Goal: Use online tool/utility: Utilize a website feature to perform a specific function

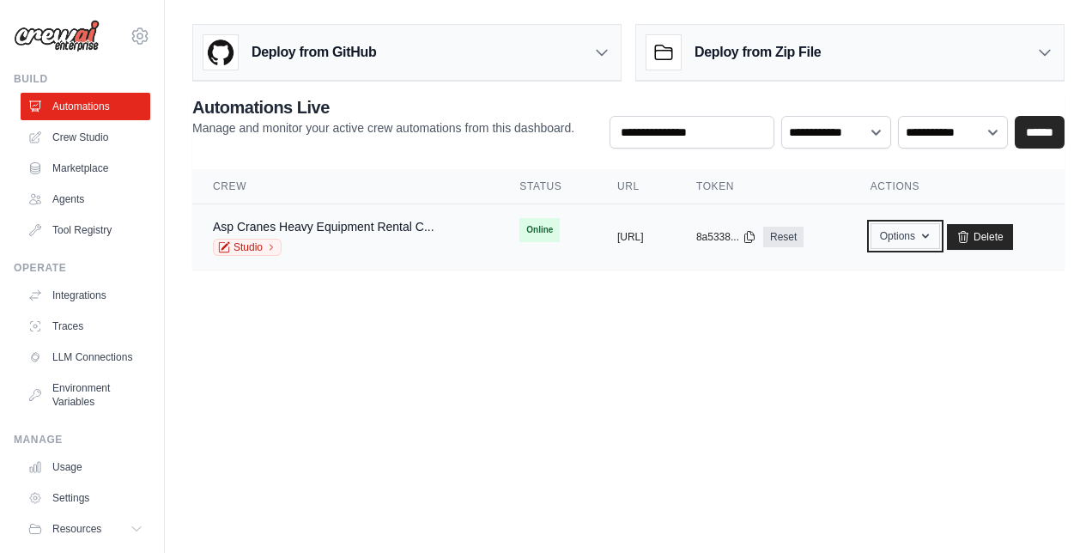
click at [940, 232] on button "Options" at bounding box center [906, 236] width 70 height 26
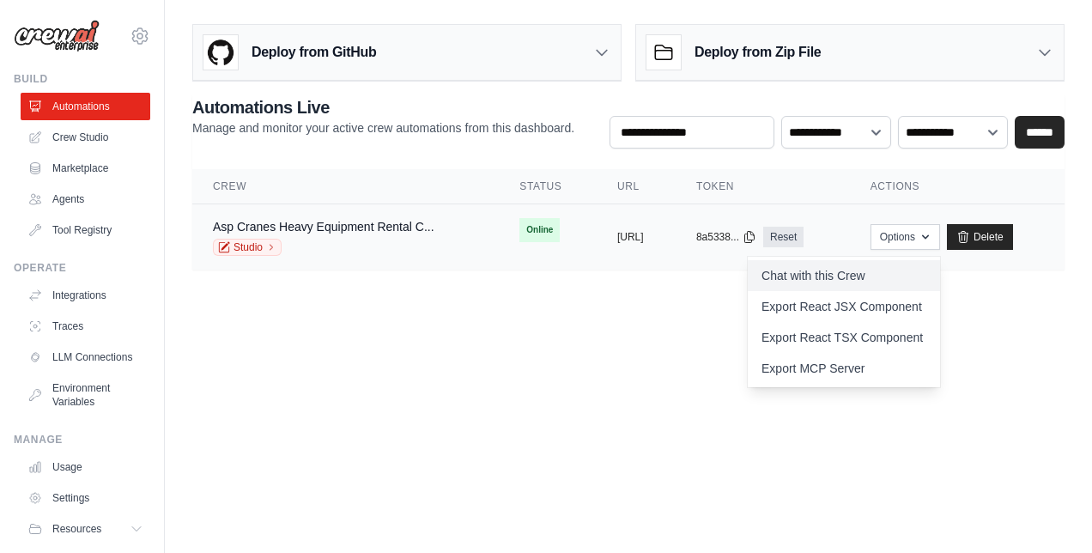
click at [888, 268] on link "Chat with this Crew" at bounding box center [844, 275] width 192 height 31
click at [91, 136] on link "Crew Studio" at bounding box center [87, 137] width 130 height 27
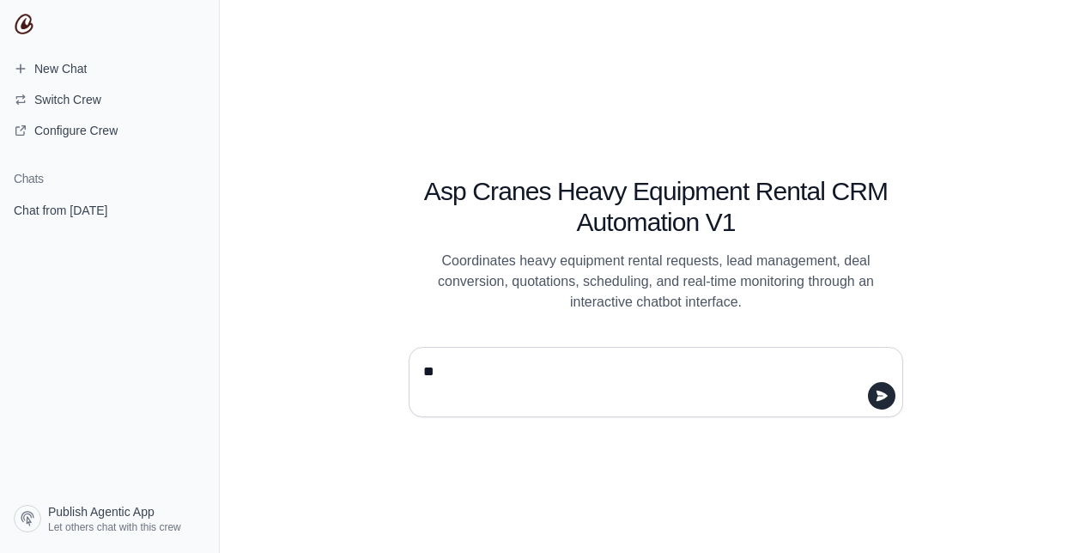
type textarea "**"
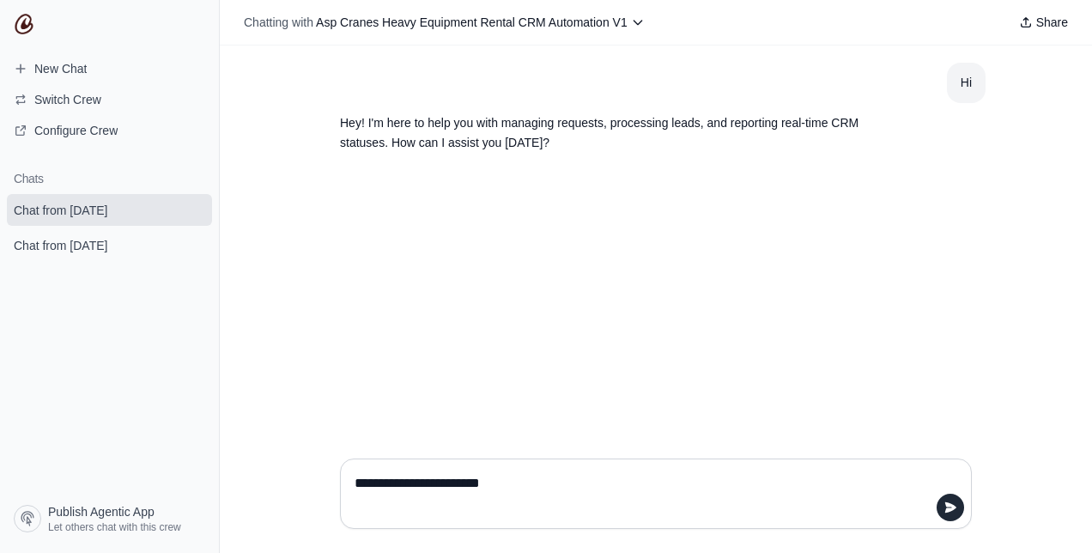
type textarea "**********"
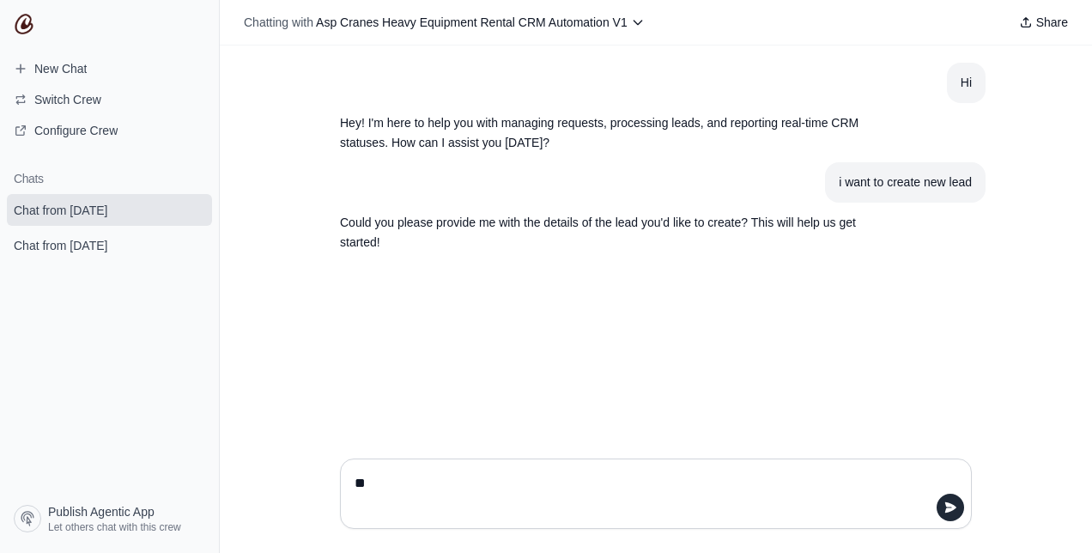
type textarea "*"
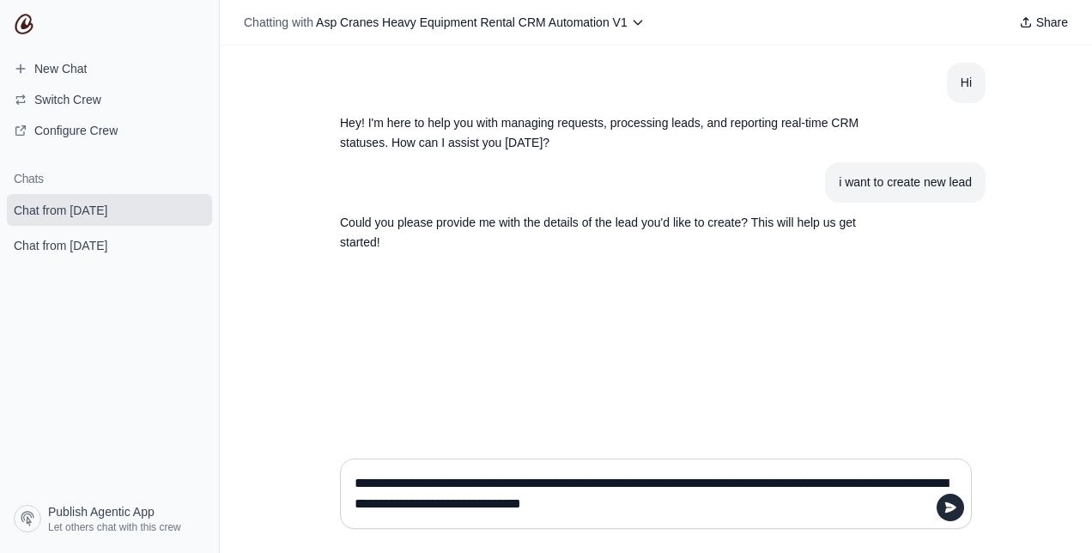
type textarea "**********"
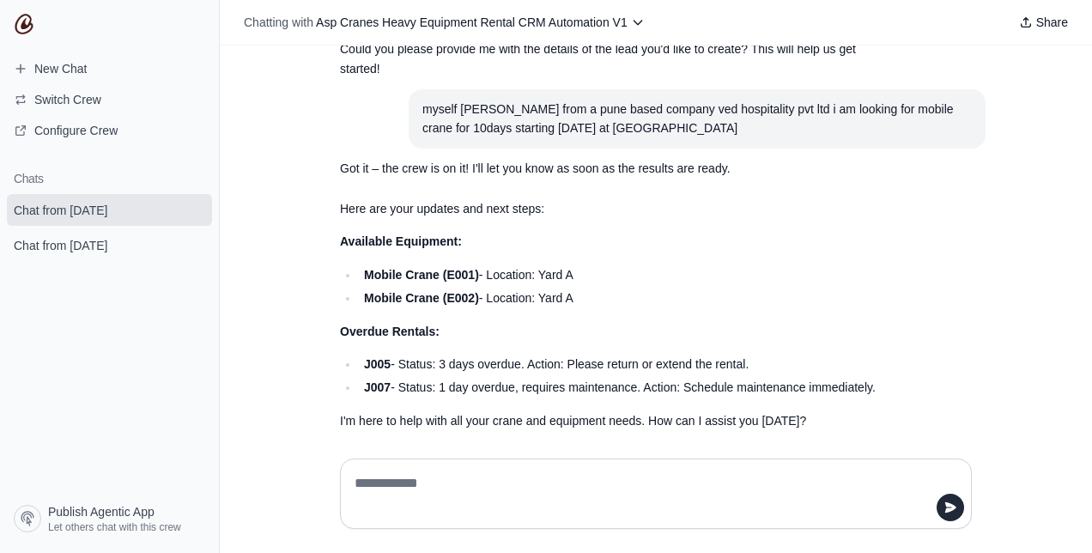
scroll to position [186, 0]
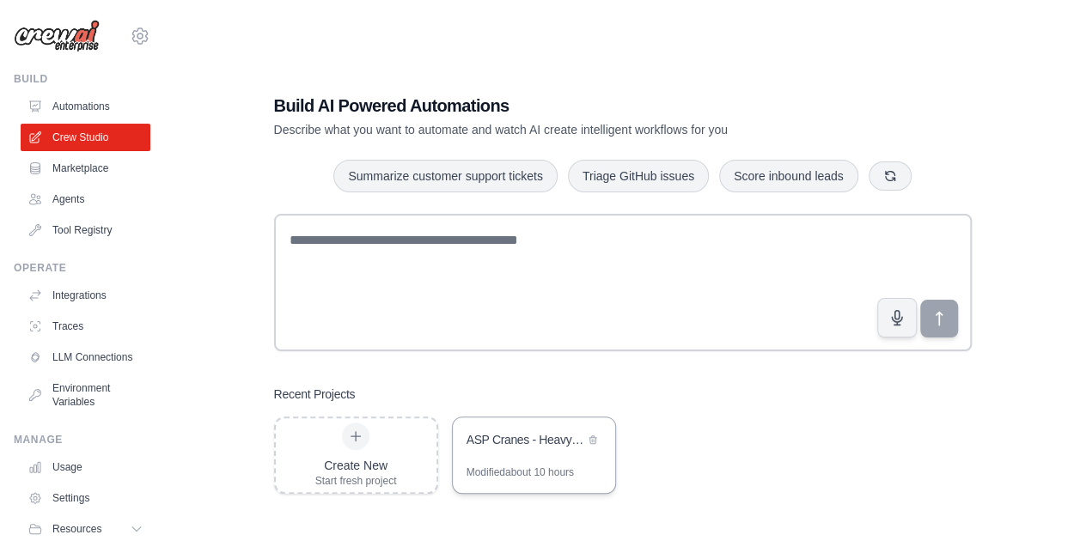
click at [492, 447] on div "ASP Cranes - Heavy Equipment Rental CRM Automation" at bounding box center [525, 439] width 118 height 17
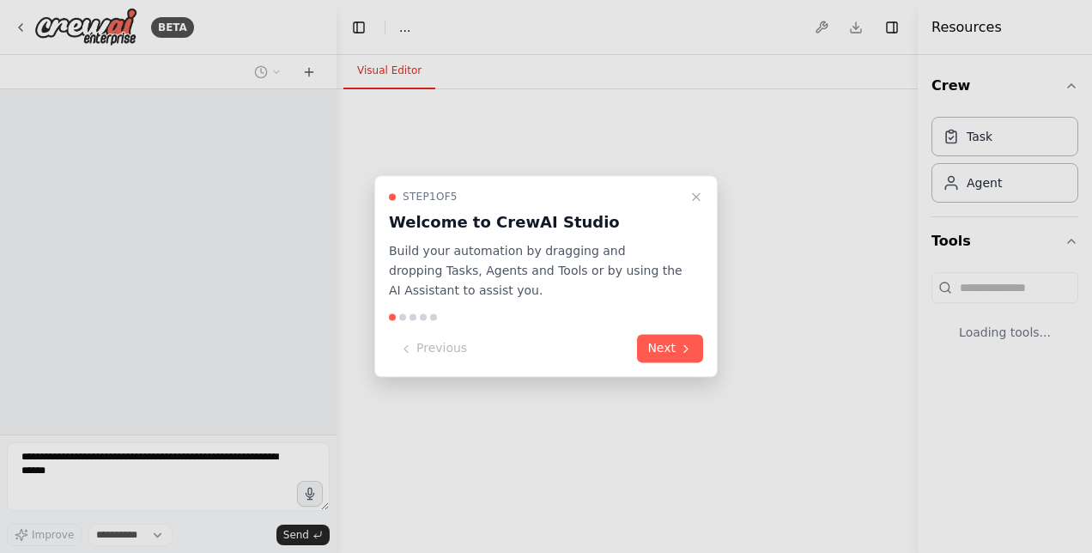
select select "****"
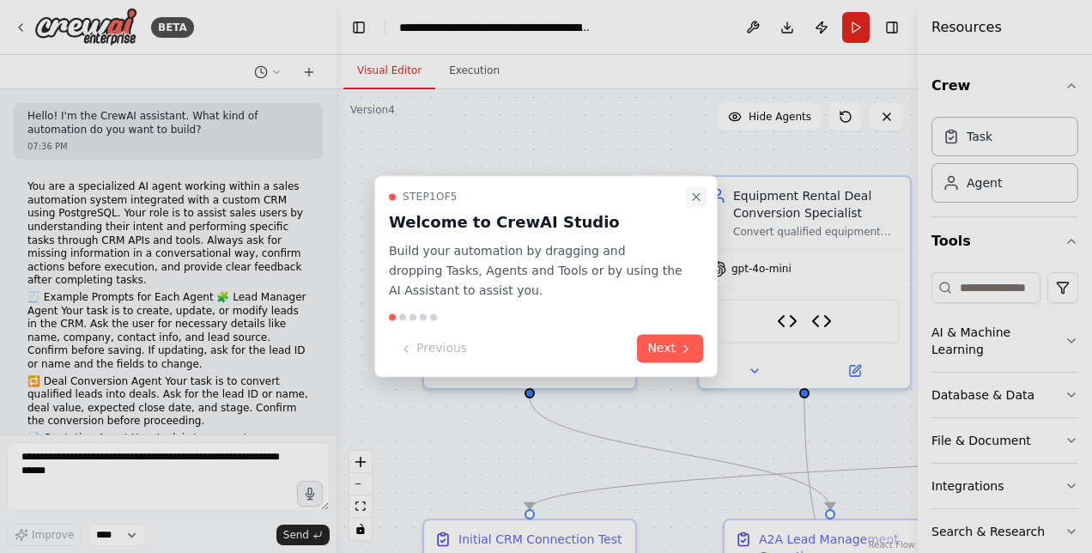
click at [697, 198] on icon "Close walkthrough" at bounding box center [697, 197] width 14 height 14
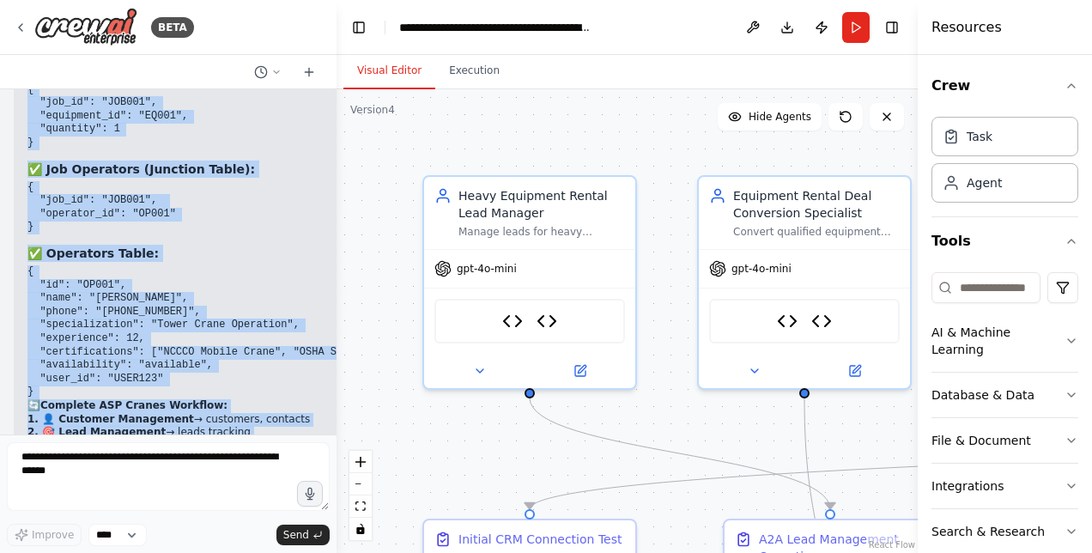
scroll to position [33769, 0]
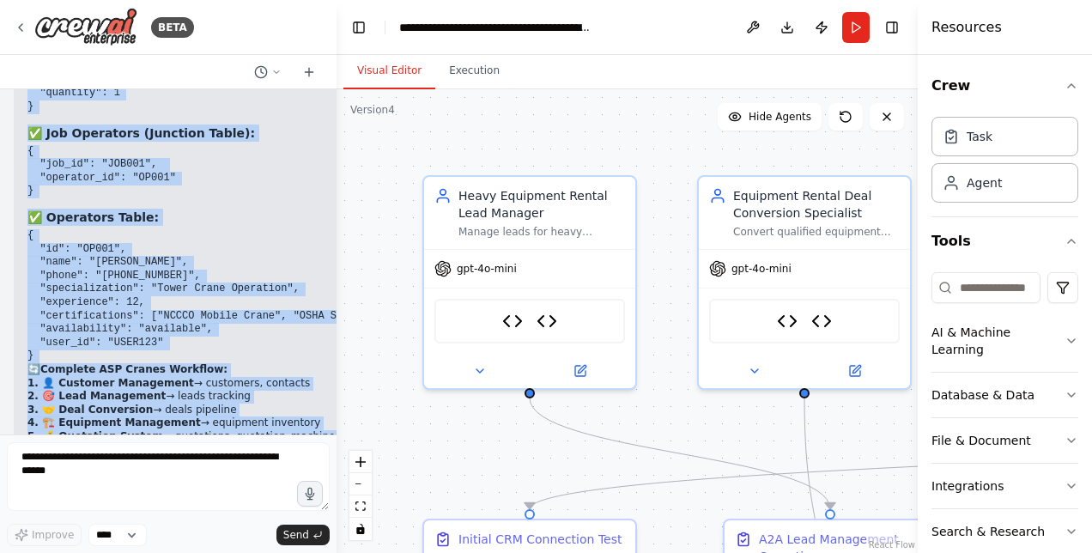
drag, startPoint x: 51, startPoint y: 163, endPoint x: 232, endPoint y: 429, distance: 322.0
click at [232, 429] on div "Hello! I'm the CrewAI assistant. What kind of automation do you want to build? …" at bounding box center [168, 261] width 337 height 345
copy div "Database Tables & Fields: 1. Leads Table: -- Example format needed CREATE TABLE…"
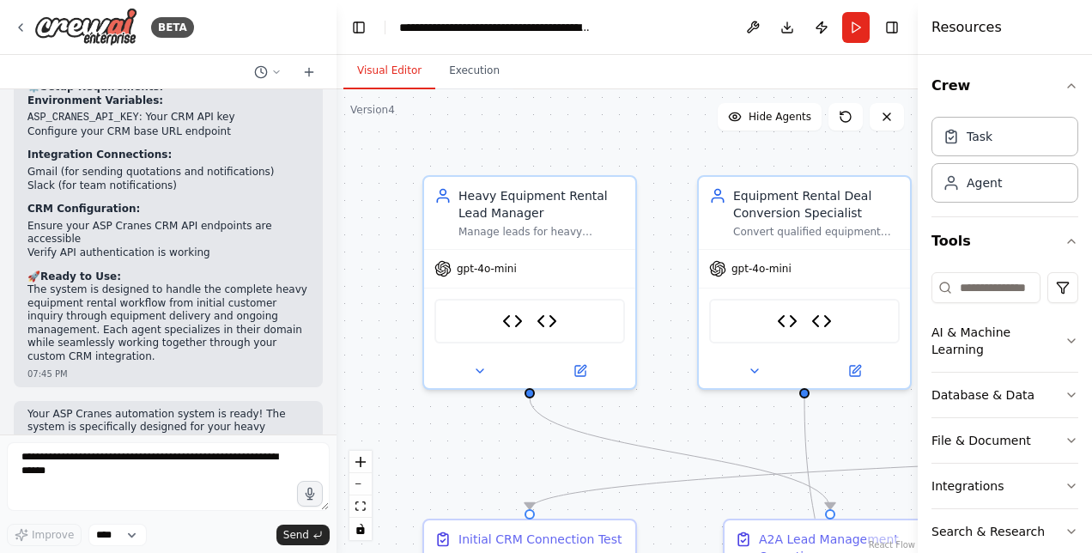
scroll to position [7248, 0]
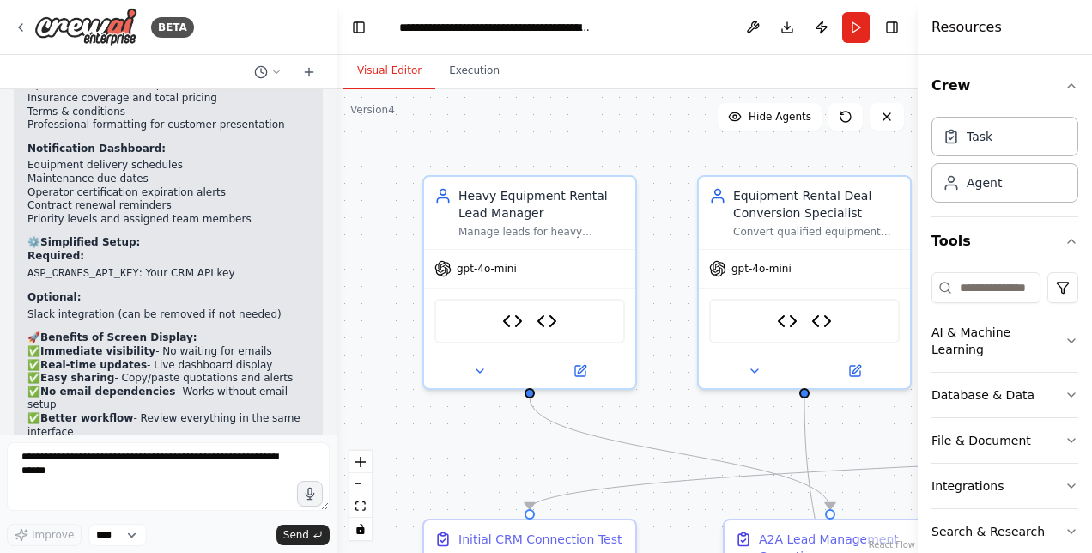
click at [278, 483] on p "Your ASP Cranes system is now configured for screen-based notifications and quo…" at bounding box center [168, 516] width 282 height 67
click at [323, 344] on div "Hello! I'm the CrewAI assistant. What kind of automation do you want to build? …" at bounding box center [168, 261] width 337 height 345
click at [330, 351] on div at bounding box center [333, 276] width 7 height 553
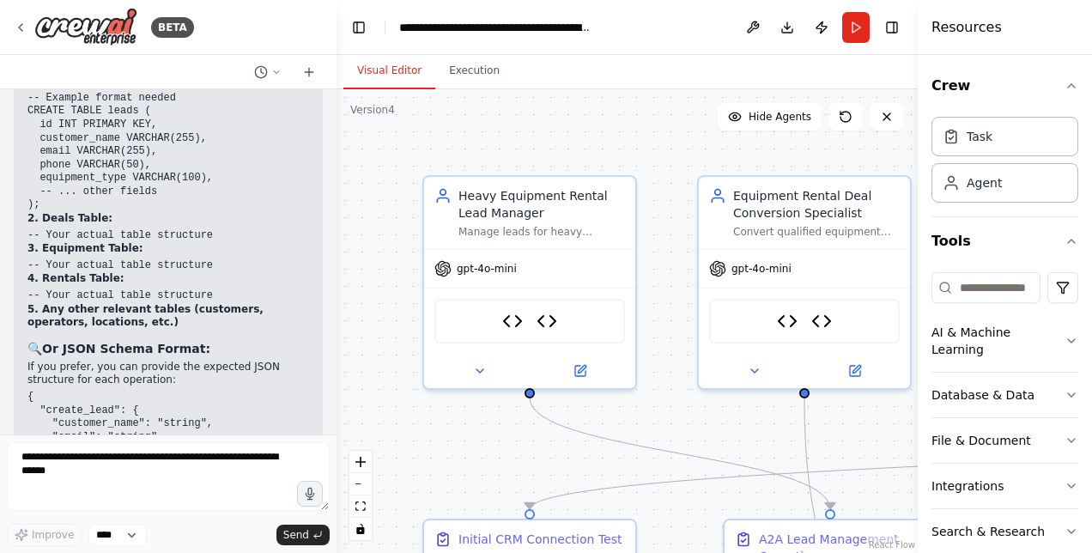
scroll to position [17212, 0]
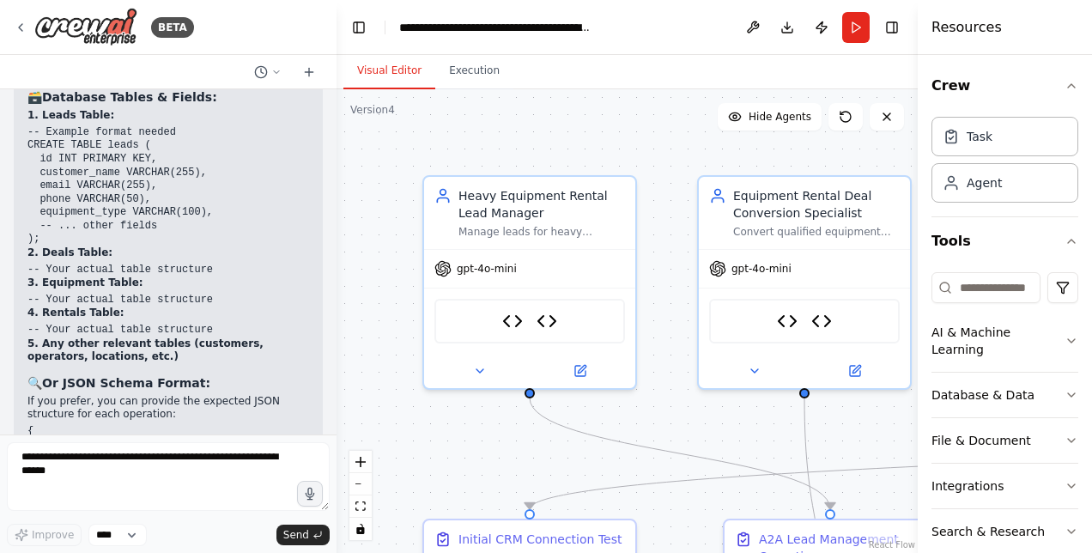
drag, startPoint x: 28, startPoint y: 254, endPoint x: 112, endPoint y: 376, distance: 147.7
copy div "customers ( id VARCHAR(50) PRIMARY KEY, name VARCHAR(100), company_name VARCHAR…"
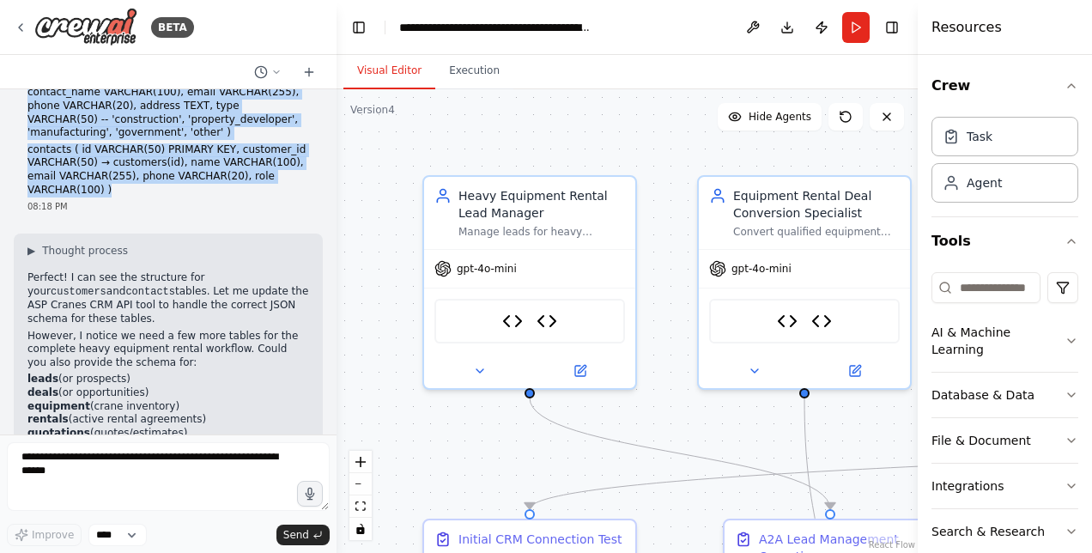
scroll to position [17865, 0]
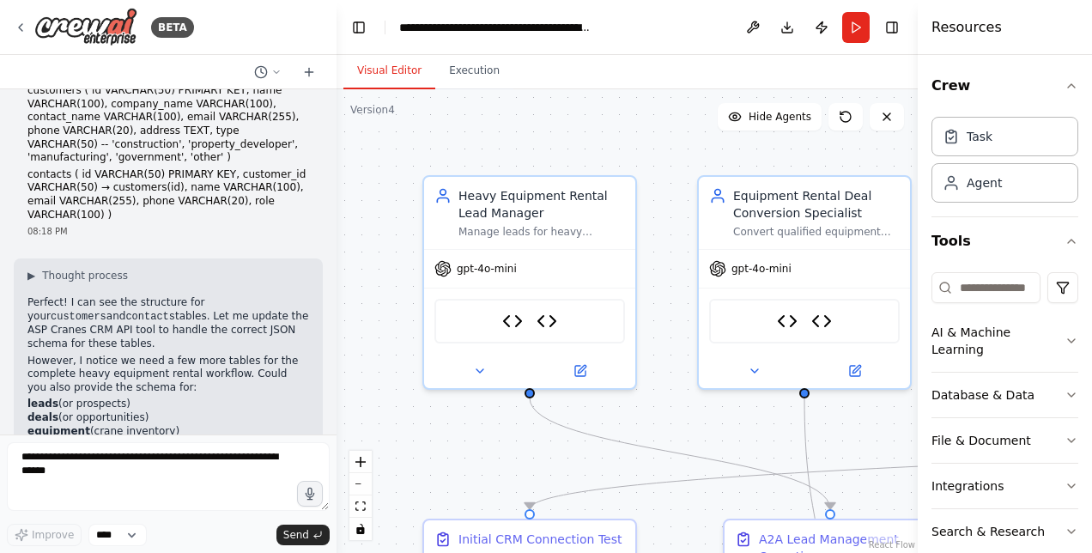
drag, startPoint x: 27, startPoint y: 134, endPoint x: 173, endPoint y: 382, distance: 288.0
copy div "CUSTOMERS TABLE: - id: VARCHAR(50) PRIMARY KEY - name: VARCHAR(100) - company_n…"
drag, startPoint x: 67, startPoint y: 271, endPoint x: 22, endPoint y: 139, distance: 139.6
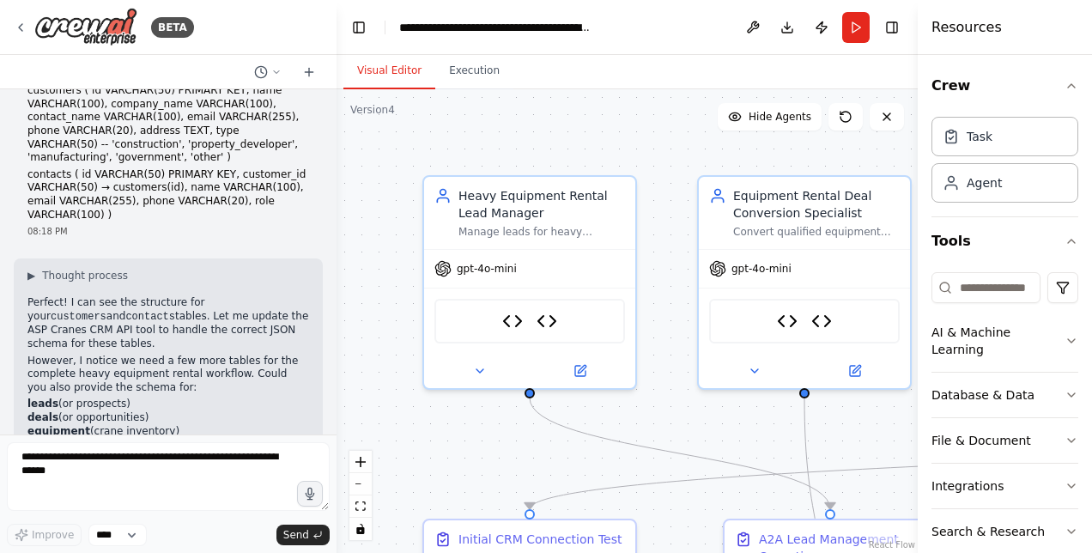
copy div "CUSTOMERS TABLE: - id: VARCHAR(50) PRIMARY KEY - name: VARCHAR(100) - company_n…"
drag, startPoint x: 30, startPoint y: 299, endPoint x: 152, endPoint y: 390, distance: 152.2
copy div "CONTACTS TABLE: - id: VARCHAR(50) PRIMARY KEY - customer_id: VARCHAR(50) foreig…"
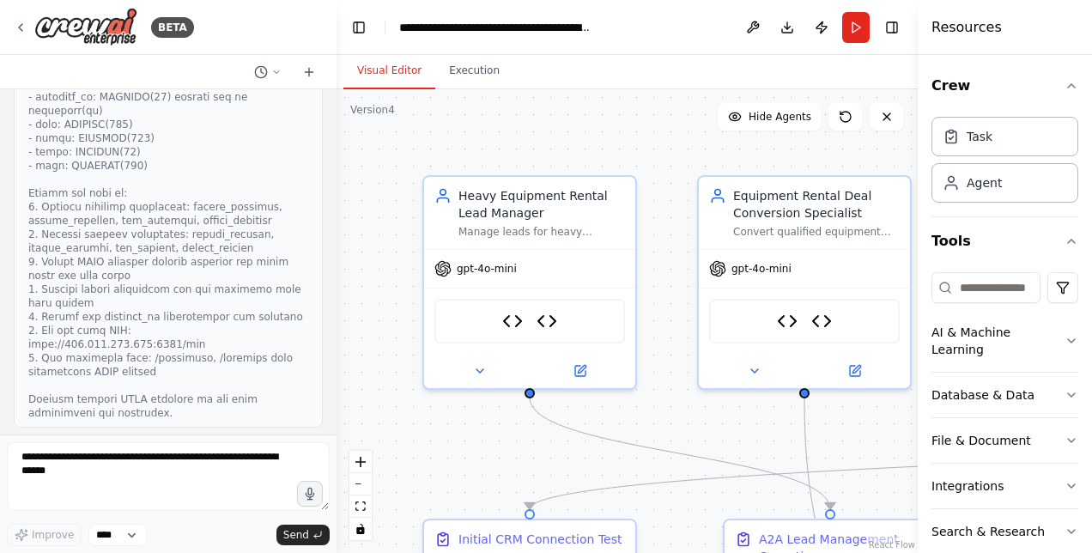
scroll to position [18604, 0]
drag, startPoint x: 50, startPoint y: 131, endPoint x: 181, endPoint y: 361, distance: 264.3
copy div "Customers Table Support: { "id": "CUST001", "name": "ABC Construction Co", "com…"
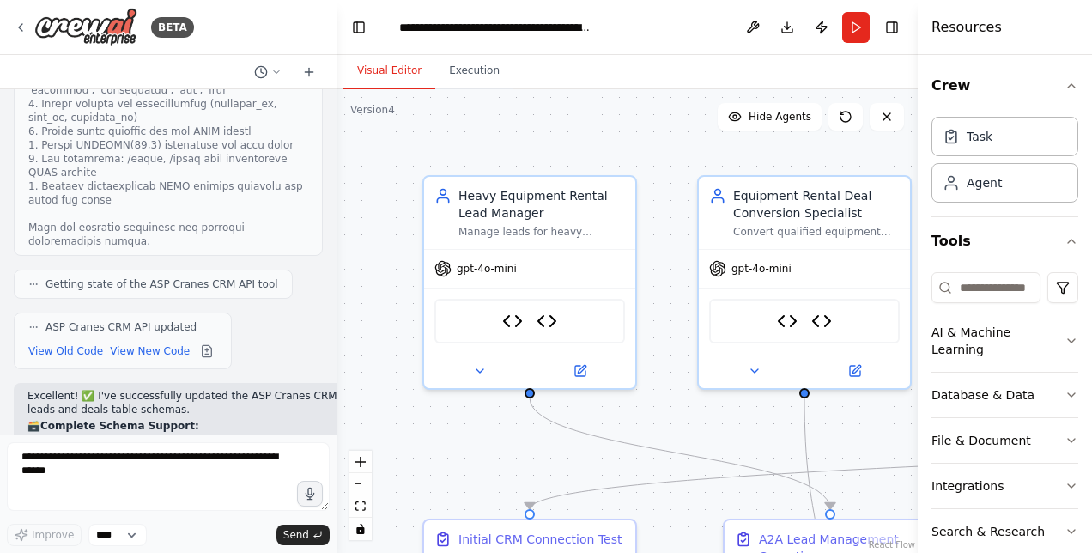
scroll to position [20847, 0]
drag, startPoint x: 48, startPoint y: 211, endPoint x: 199, endPoint y: 244, distance: 154.6
copy div "Leads Table: { "id": "LEAD001", "customer_id": "CUST001", "customer_name": "ABC…"
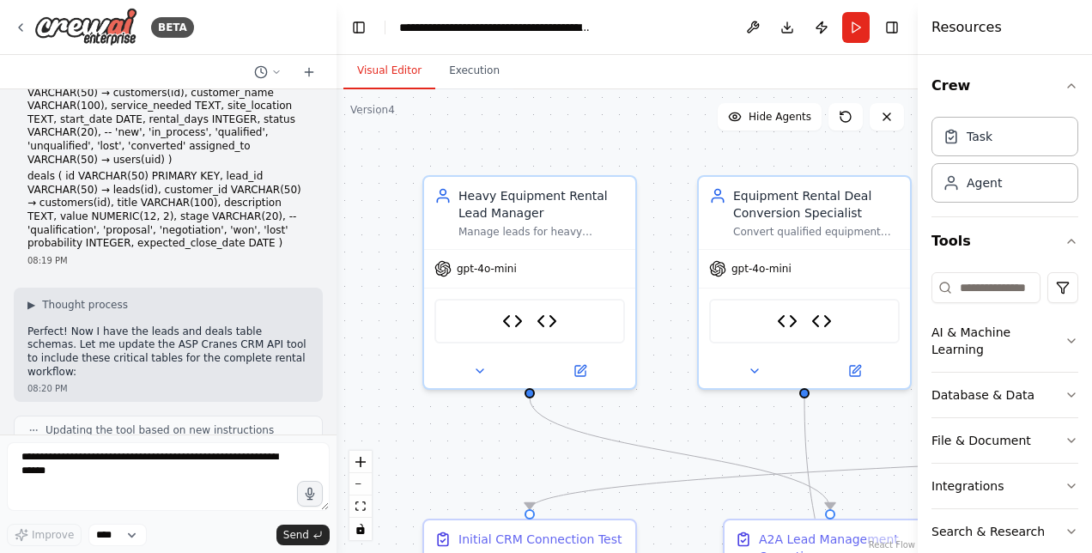
scroll to position [19631, 0]
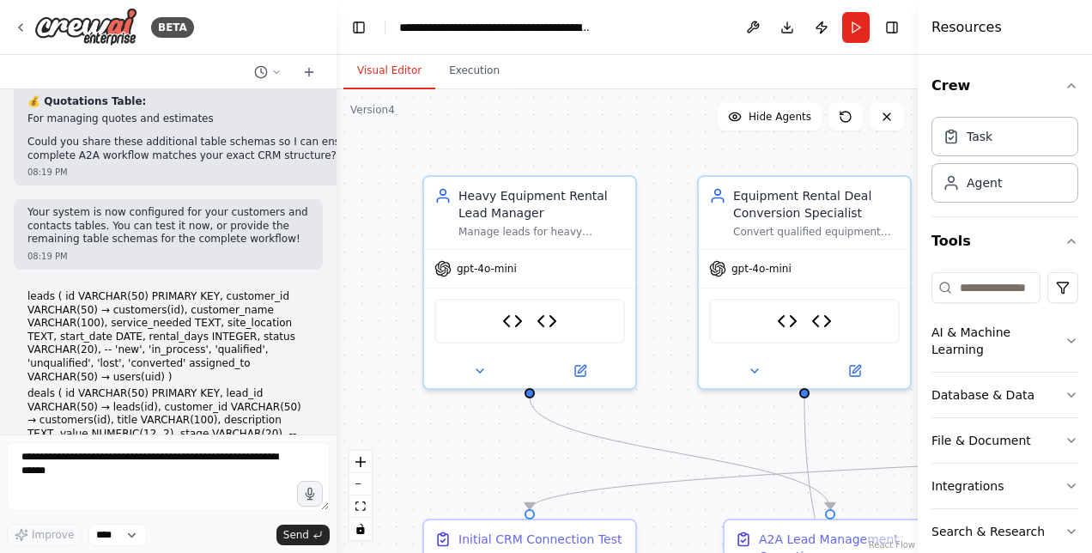
scroll to position [19699, 0]
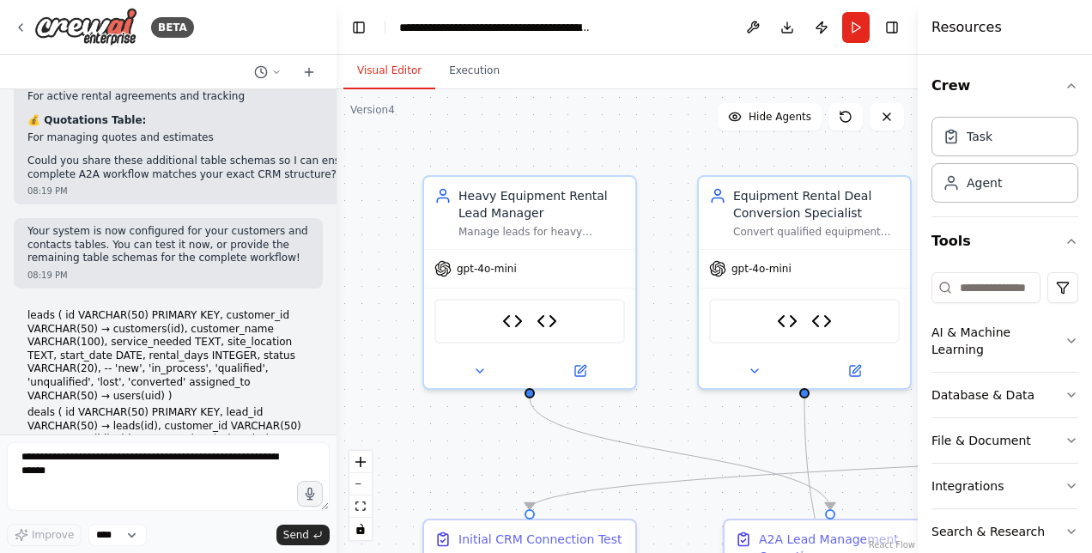
drag, startPoint x: 29, startPoint y: 330, endPoint x: 277, endPoint y: 396, distance: 256.0
copy div "LEADS TABLE: - id: VARCHAR(50) PRIMARY KEY - customer_id: VARCHAR(50) foreign k…"
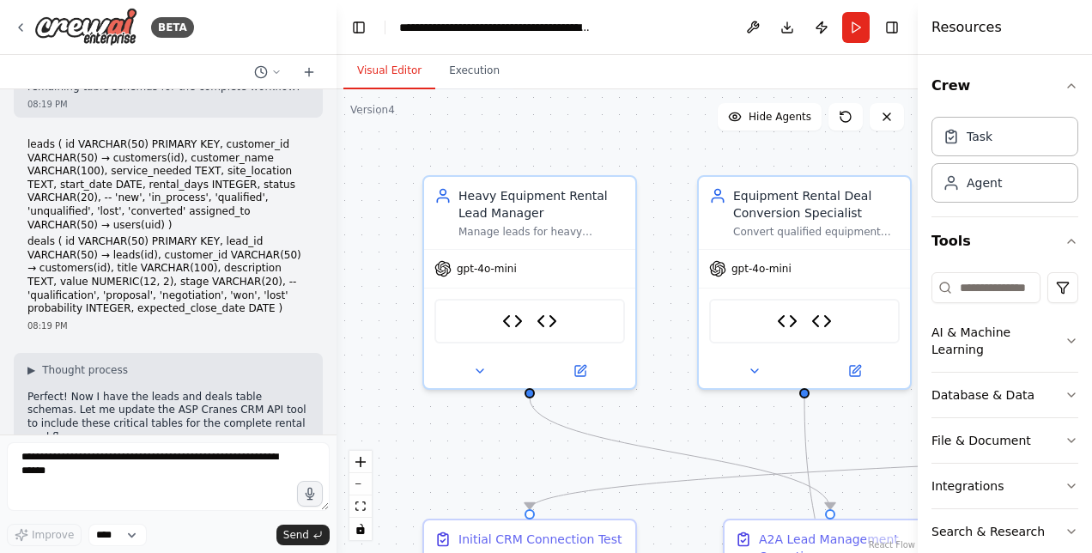
scroll to position [19871, 0]
drag, startPoint x: 29, startPoint y: 255, endPoint x: 173, endPoint y: 393, distance: 199.8
copy div "DEALS TABLE: - id: VARCHAR(50) PRIMARY KEY - lead_id: VARCHAR(50) foreign key t…"
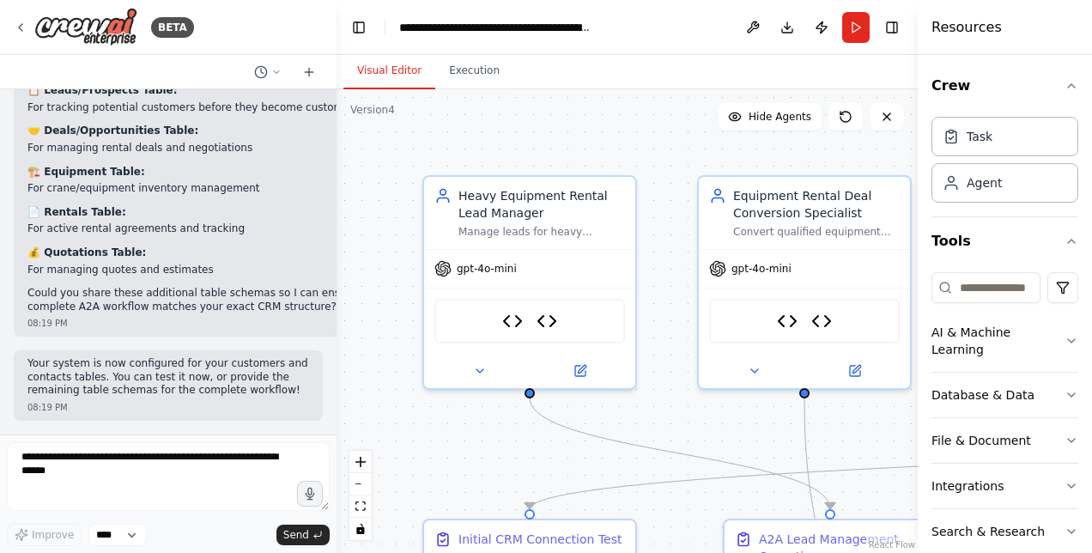
click at [330, 113] on div at bounding box center [333, 276] width 7 height 553
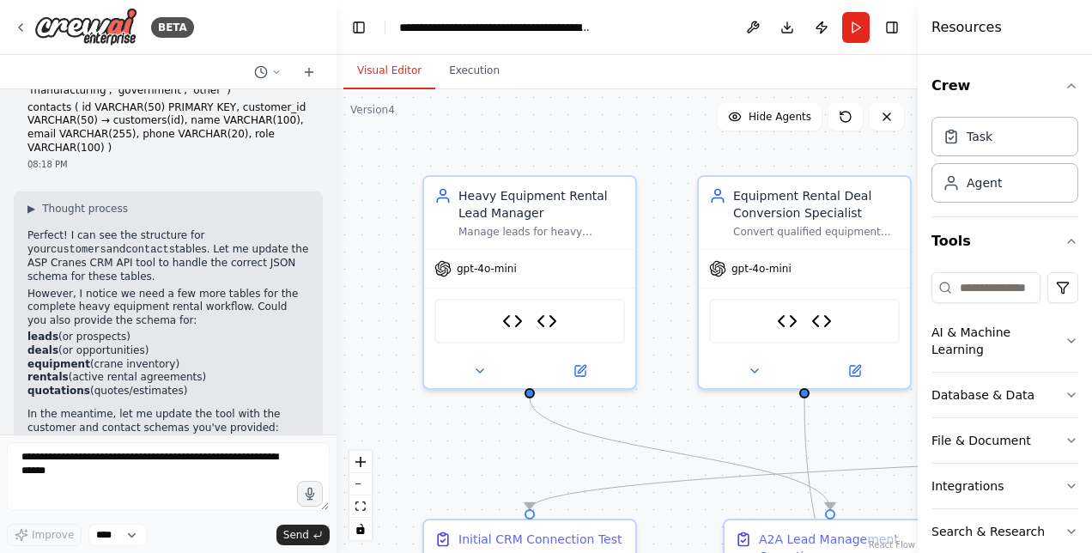
scroll to position [17863, 0]
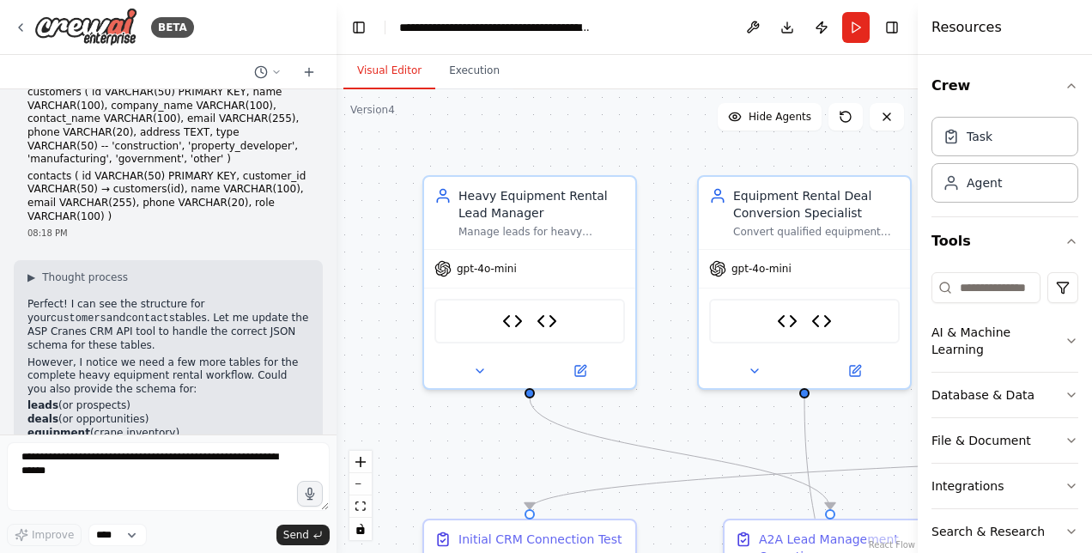
drag, startPoint x: 30, startPoint y: 136, endPoint x: 106, endPoint y: 272, distance: 156.1
copy div "CUSTOMERS TABLE: - id: VARCHAR(50) PRIMARY KEY - name: VARCHAR(100) - company_n…"
drag, startPoint x: 29, startPoint y: 300, endPoint x: 125, endPoint y: 386, distance: 128.9
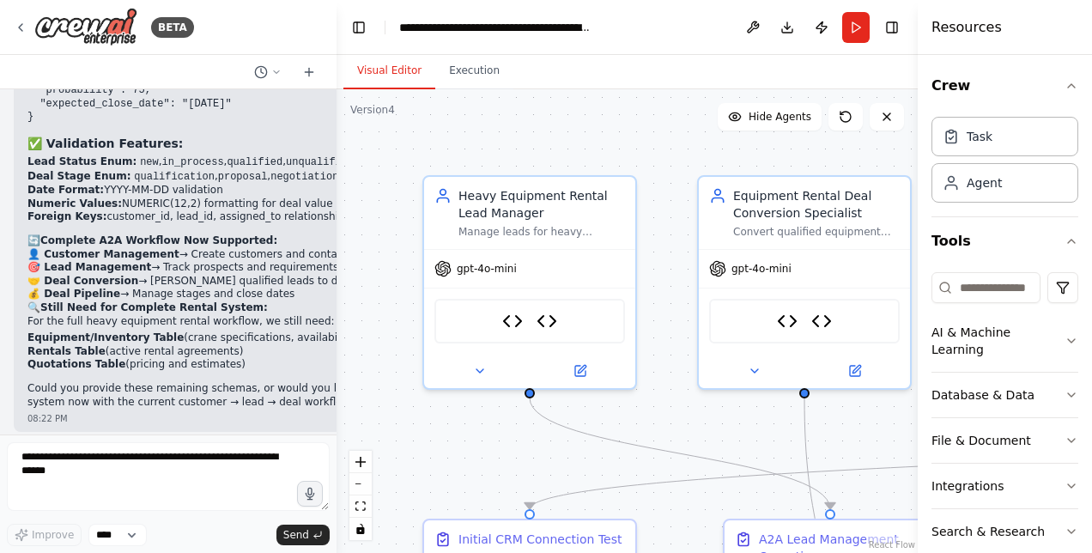
scroll to position [21815, 0]
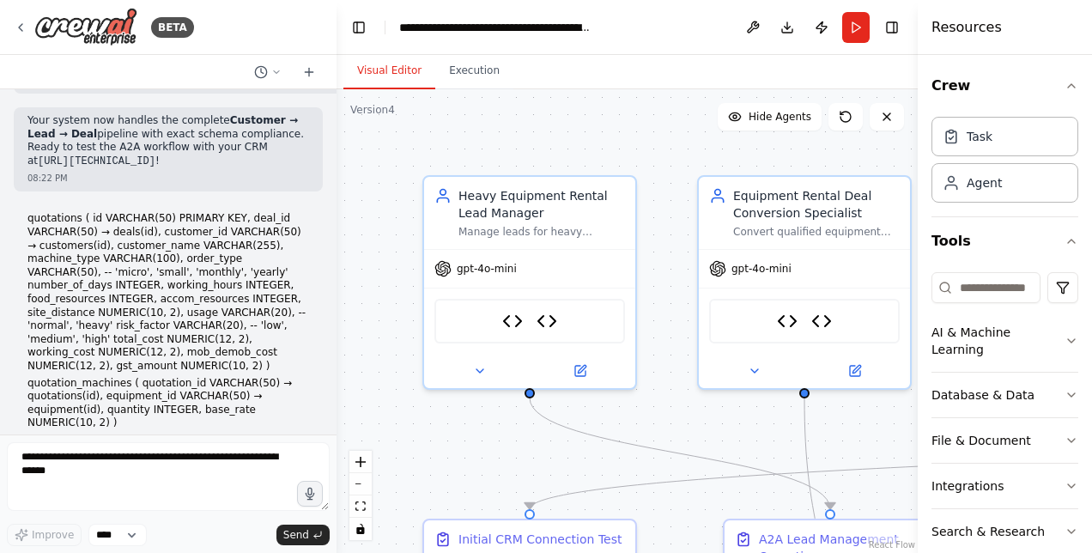
drag, startPoint x: 33, startPoint y: 251, endPoint x: 256, endPoint y: 433, distance: 288.1
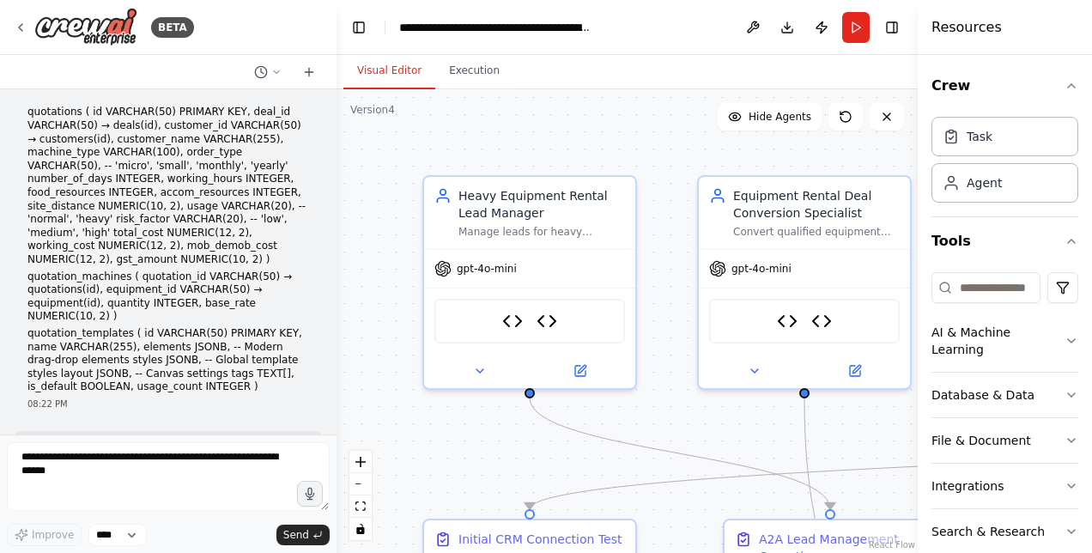
scroll to position [21966, 0]
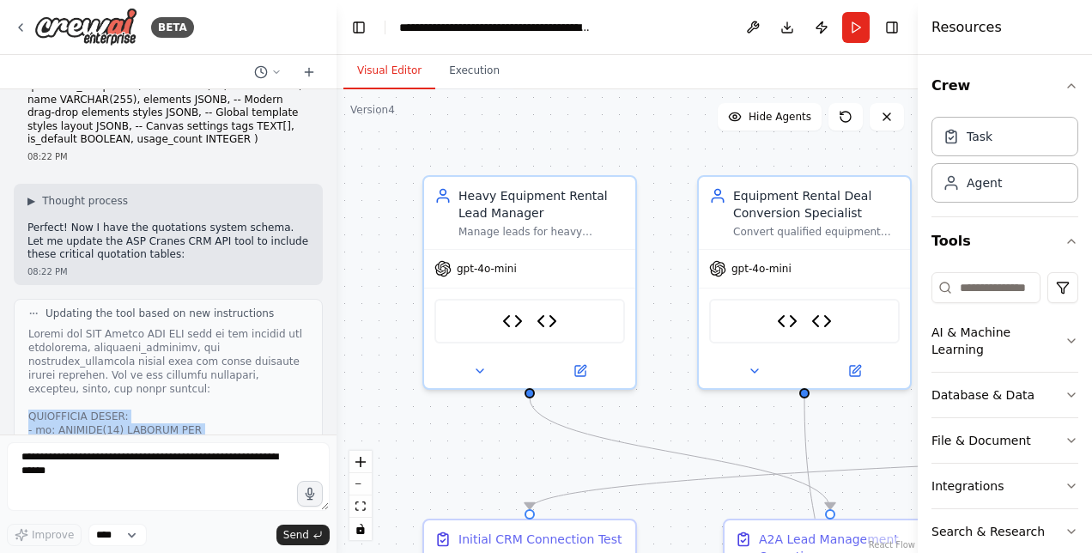
scroll to position [22206, 0]
drag, startPoint x: 27, startPoint y: 100, endPoint x: 141, endPoint y: 362, distance: 285.4
click at [333, 103] on div at bounding box center [333, 276] width 7 height 553
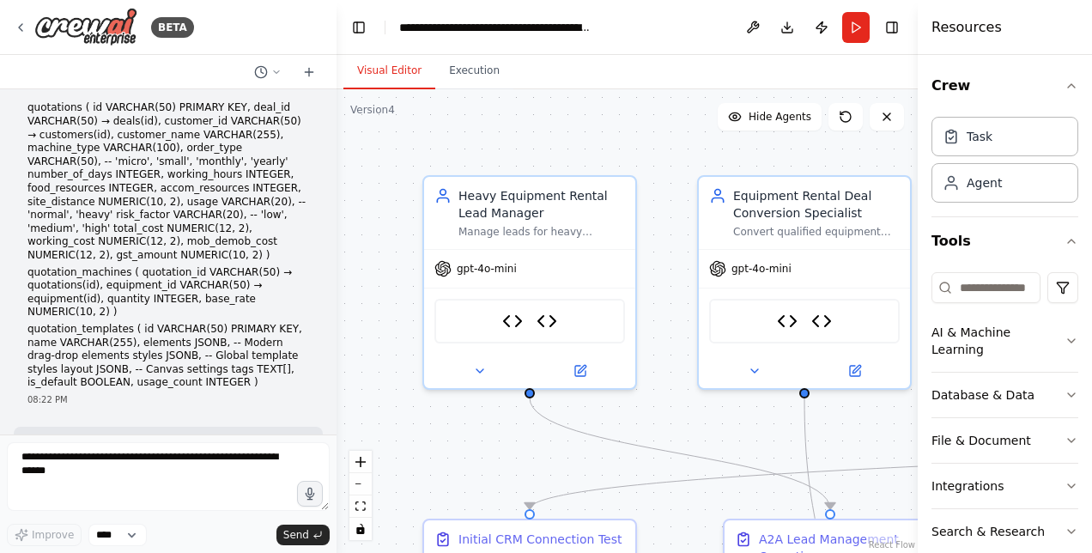
scroll to position [21964, 0]
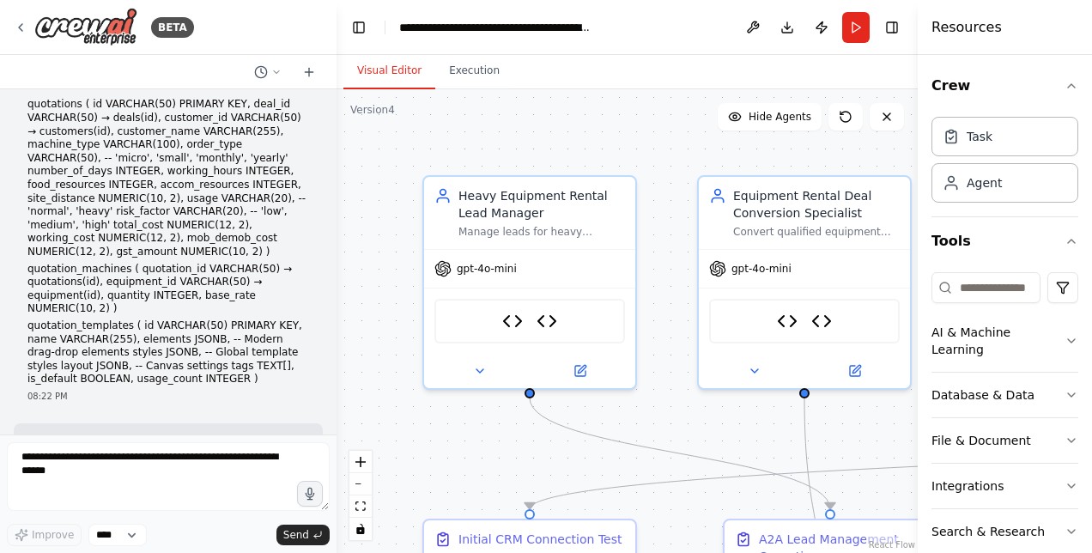
drag, startPoint x: 31, startPoint y: 172, endPoint x: 170, endPoint y: 370, distance: 242.3
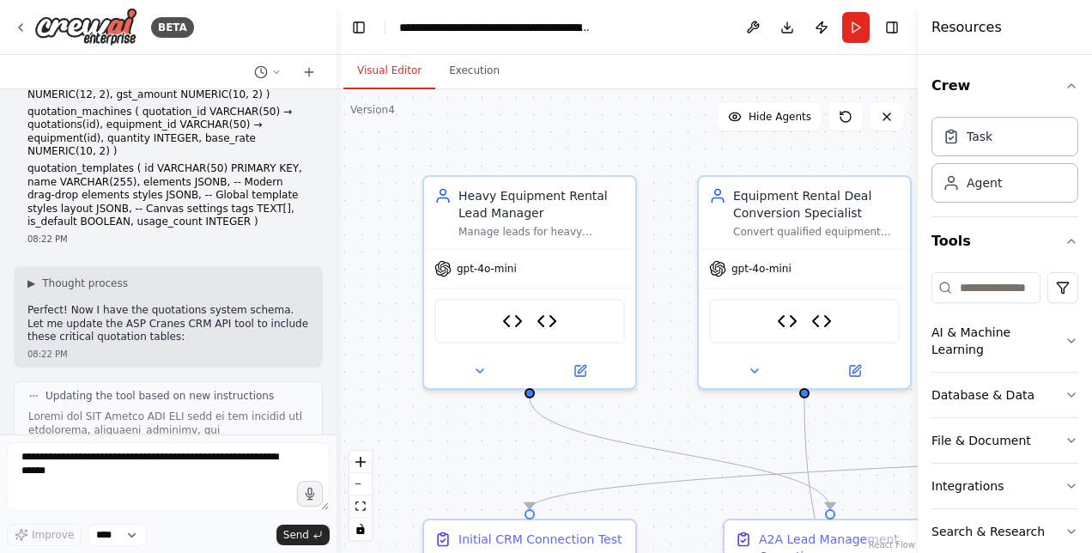
scroll to position [22222, 0]
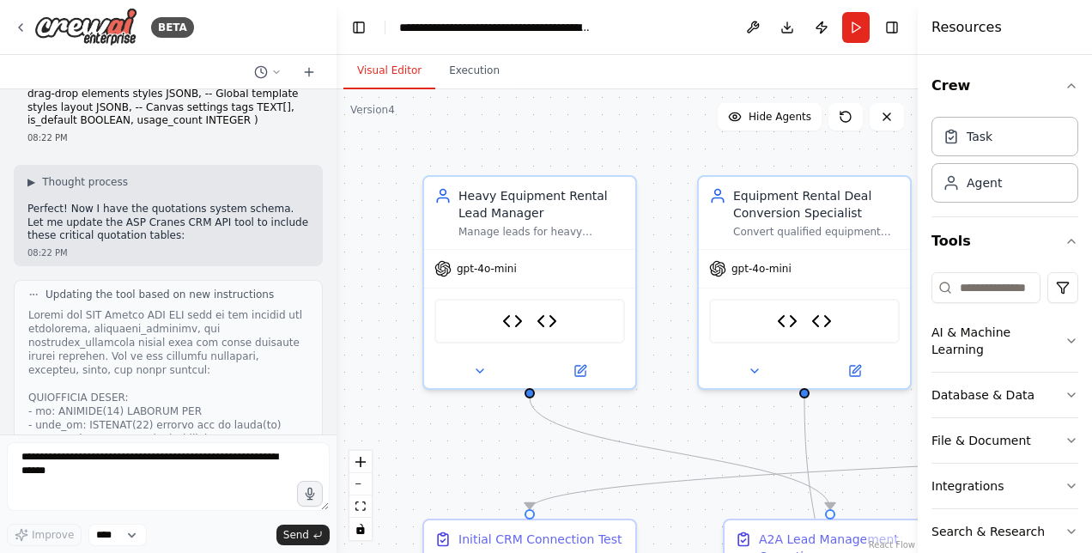
drag, startPoint x: 30, startPoint y: 390, endPoint x: 180, endPoint y: 206, distance: 237.4
drag, startPoint x: 33, startPoint y: 230, endPoint x: 148, endPoint y: 331, distance: 153.3
drag, startPoint x: 148, startPoint y: 331, endPoint x: 132, endPoint y: 338, distance: 16.6
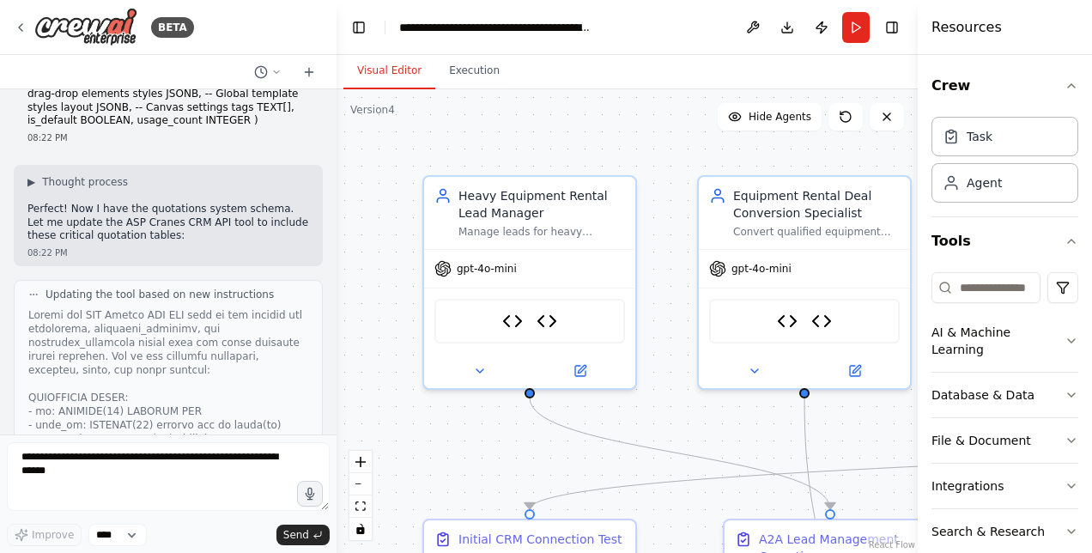
drag, startPoint x: 135, startPoint y: 336, endPoint x: 30, endPoint y: 232, distance: 147.6
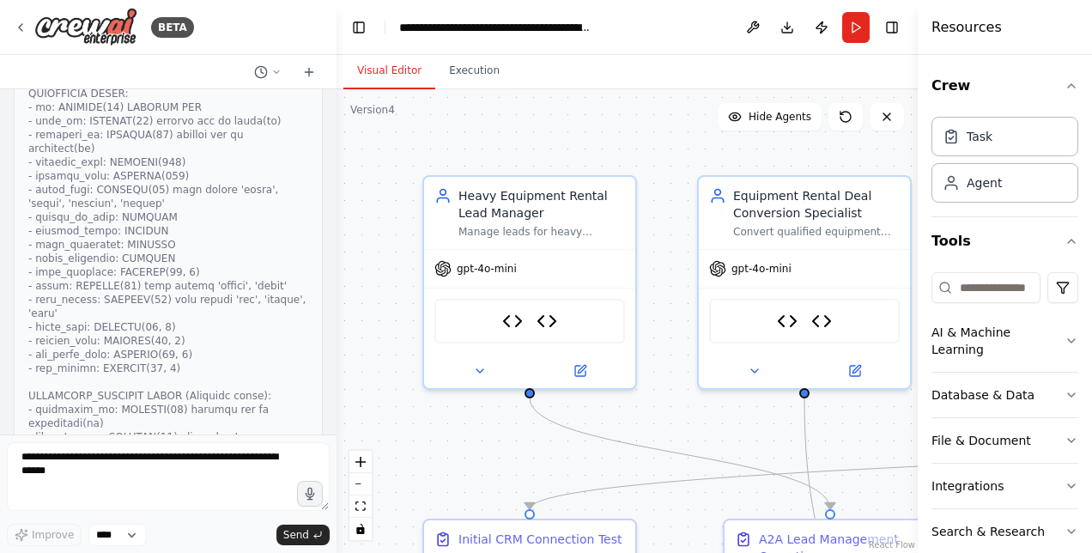
scroll to position [22830, 0]
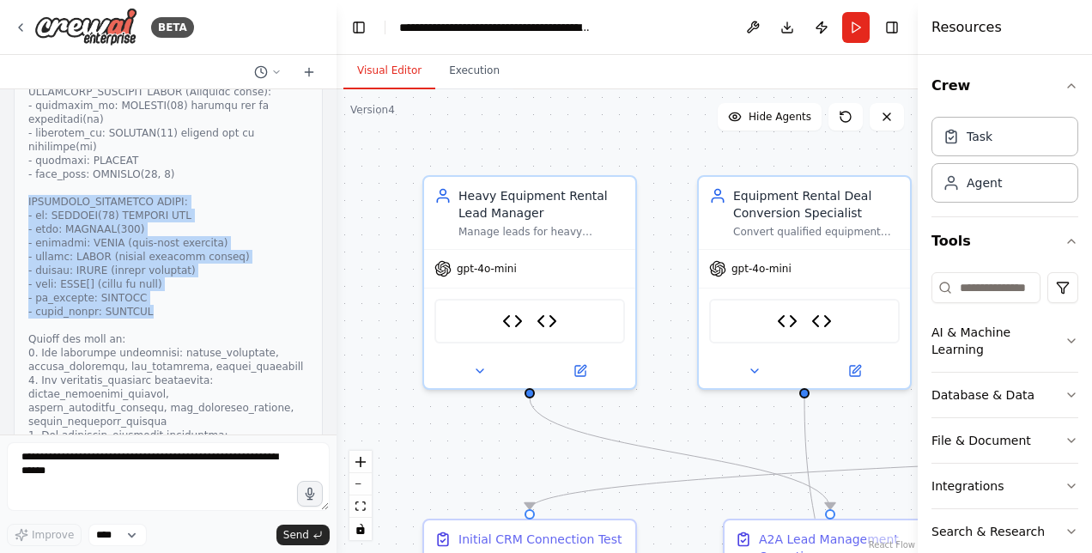
click at [330, 363] on div at bounding box center [333, 276] width 7 height 553
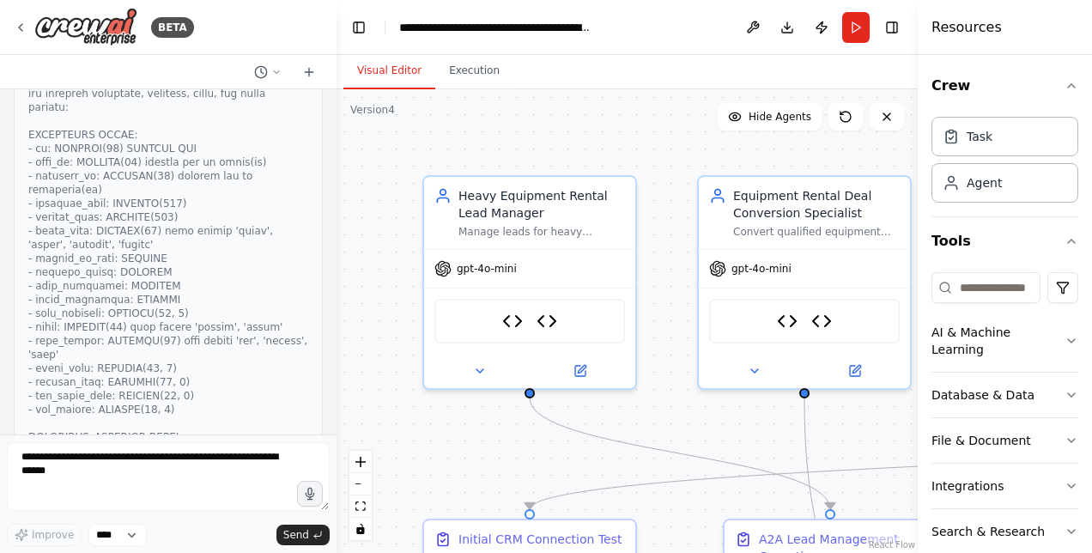
scroll to position [23943, 0]
drag, startPoint x: 29, startPoint y: 220, endPoint x: 123, endPoint y: 256, distance: 100.3
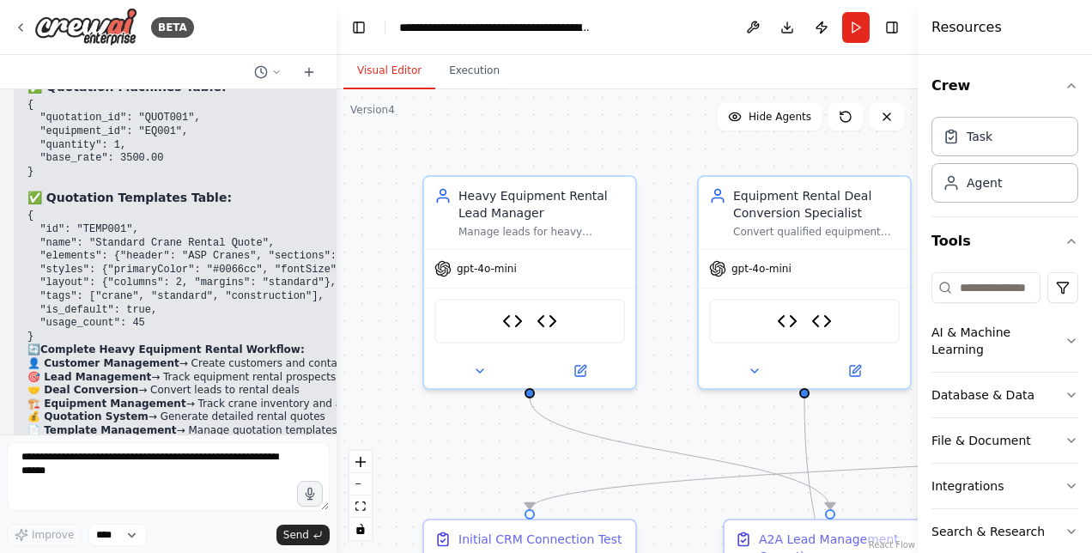
scroll to position [27591, 0]
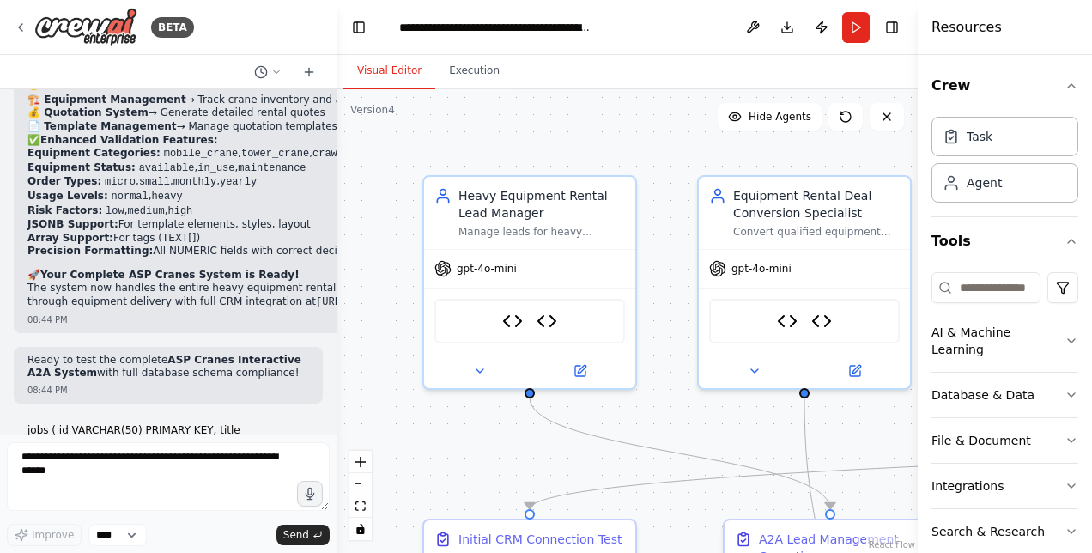
drag, startPoint x: 30, startPoint y: 120, endPoint x: 106, endPoint y: 273, distance: 170.9
drag, startPoint x: 29, startPoint y: 301, endPoint x: 119, endPoint y: 354, distance: 103.5
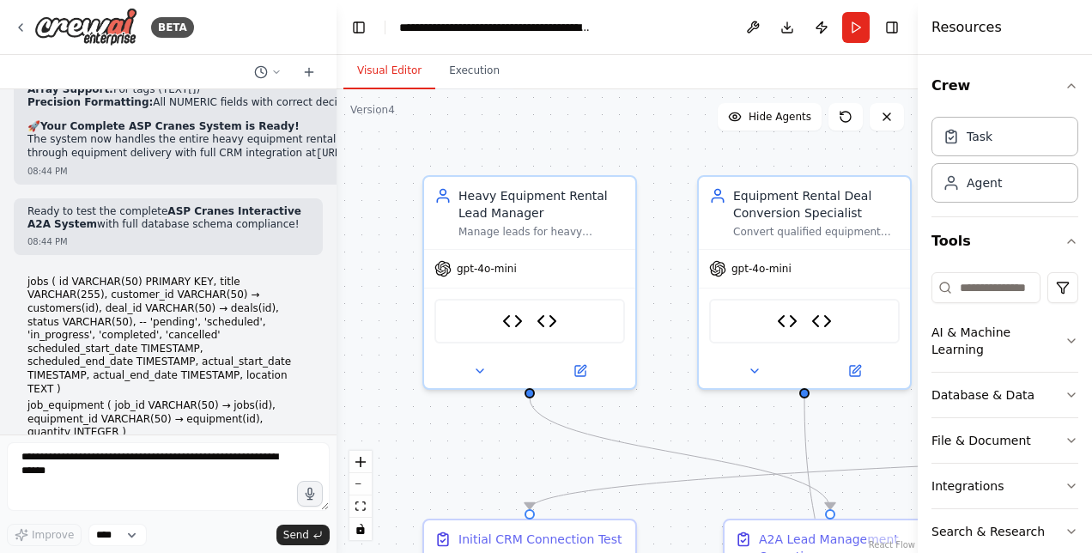
scroll to position [27758, 0]
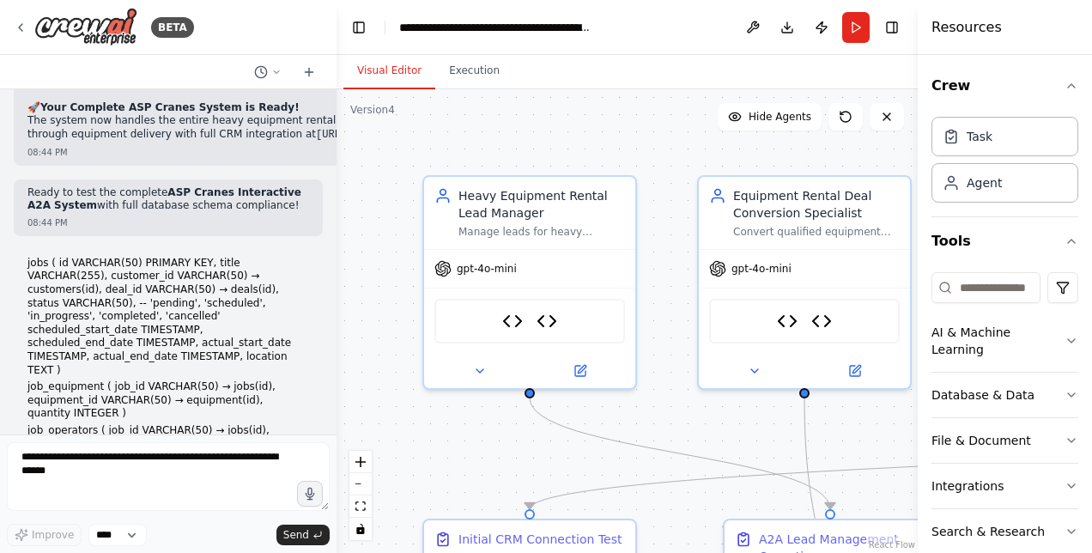
drag, startPoint x: 29, startPoint y: 389, endPoint x: 289, endPoint y: 247, distance: 296.3
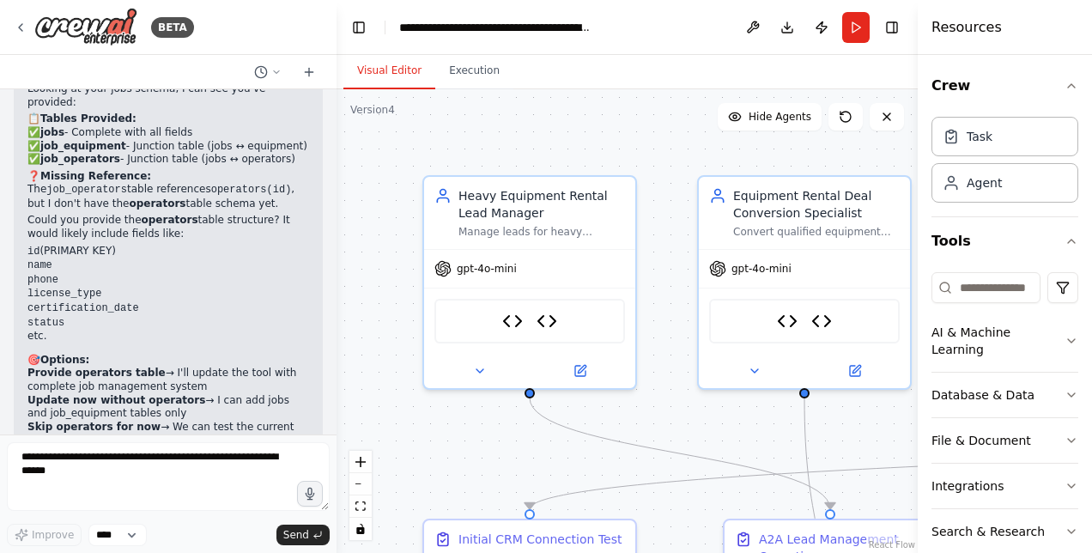
scroll to position [29354, 0]
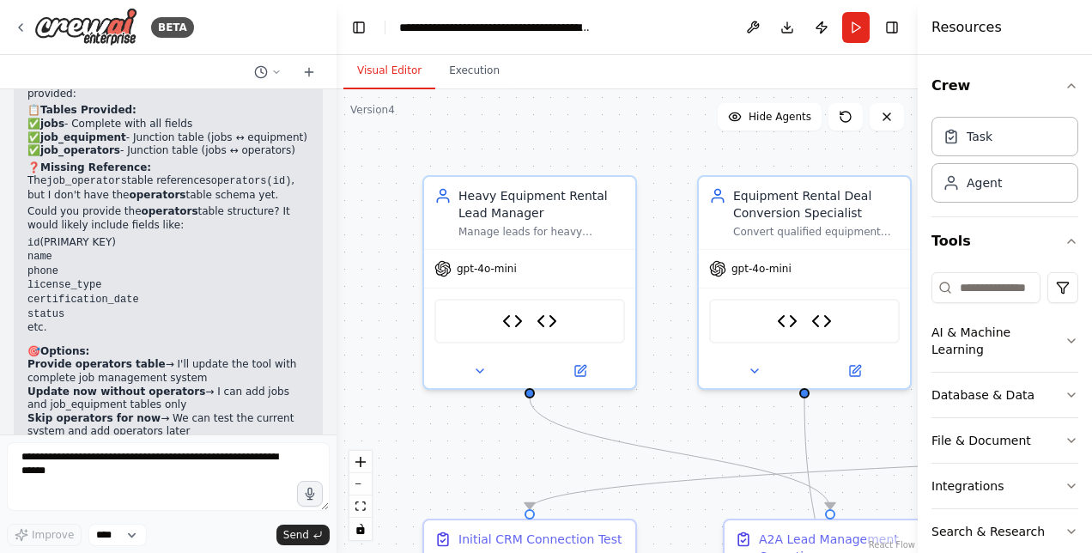
drag, startPoint x: 28, startPoint y: 360, endPoint x: 252, endPoint y: 404, distance: 227.5
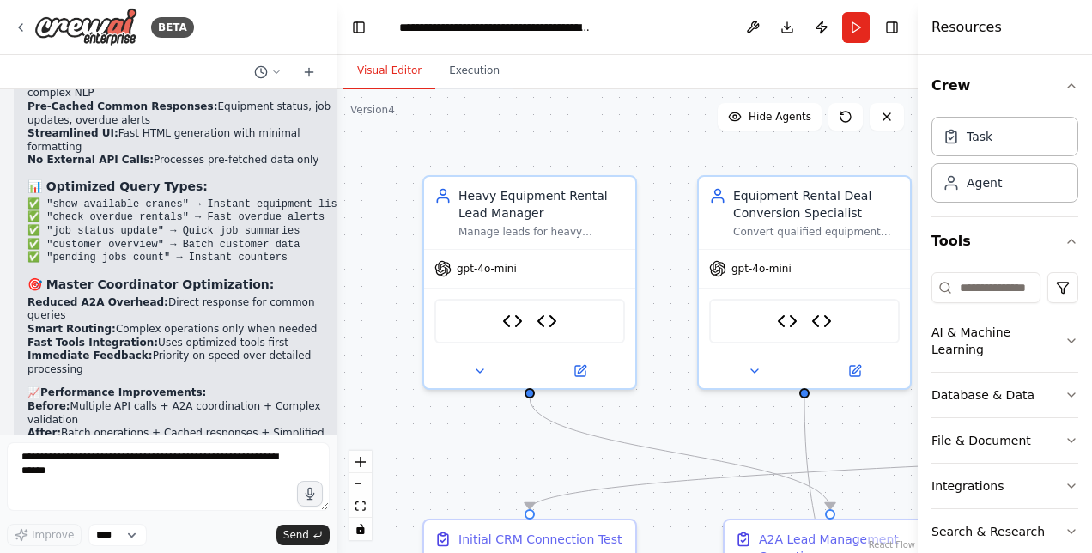
scroll to position [37258, 0]
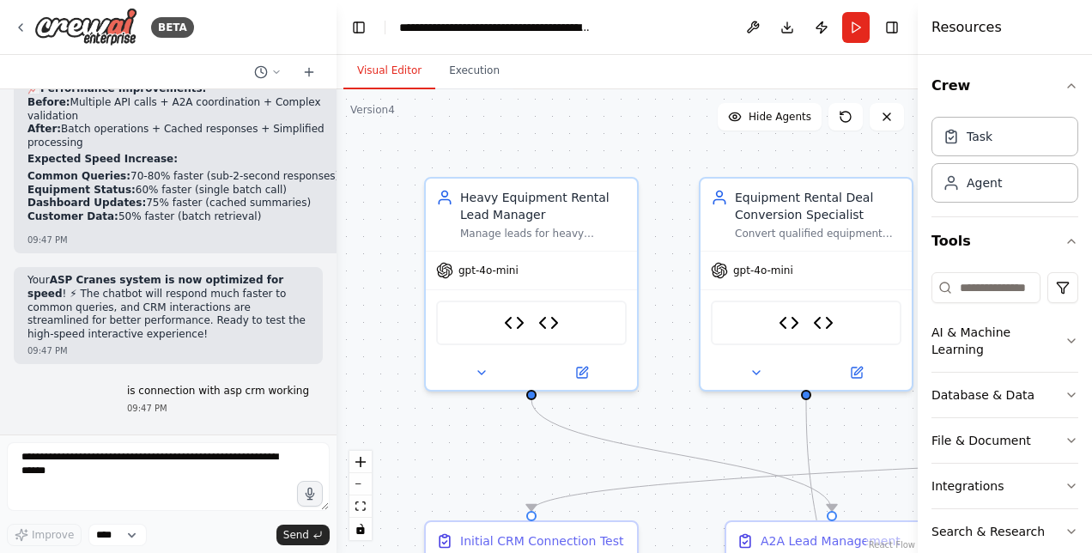
drag, startPoint x: 1027, startPoint y: 0, endPoint x: 496, endPoint y: 139, distance: 548.7
click at [496, 139] on div ".deletable-edge-delete-btn { width: 20px; height: 20px; border: 0px solid #ffff…" at bounding box center [627, 321] width 581 height 464
click at [21, 20] on div "BETA" at bounding box center [104, 27] width 180 height 39
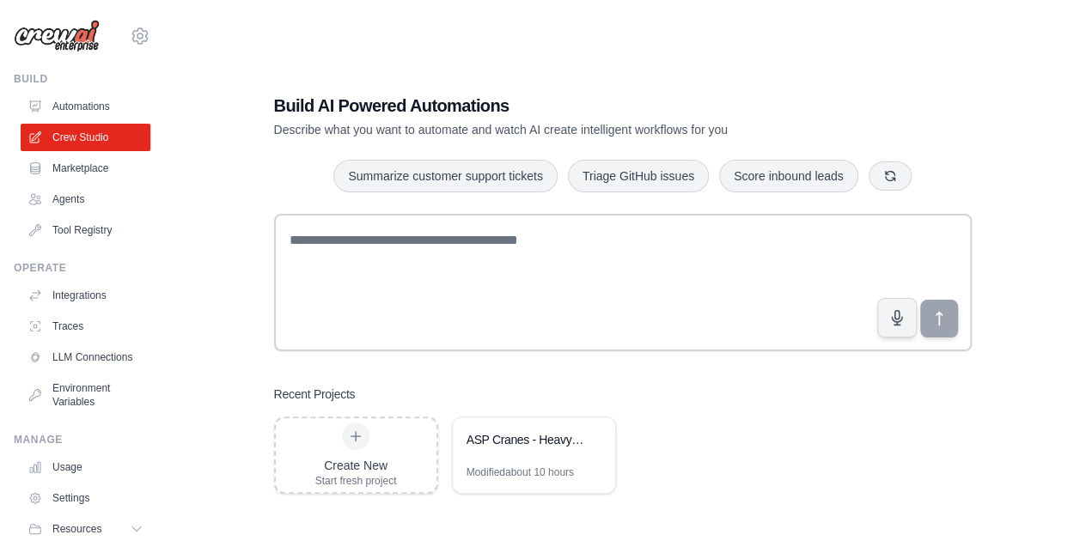
scroll to position [63, 0]
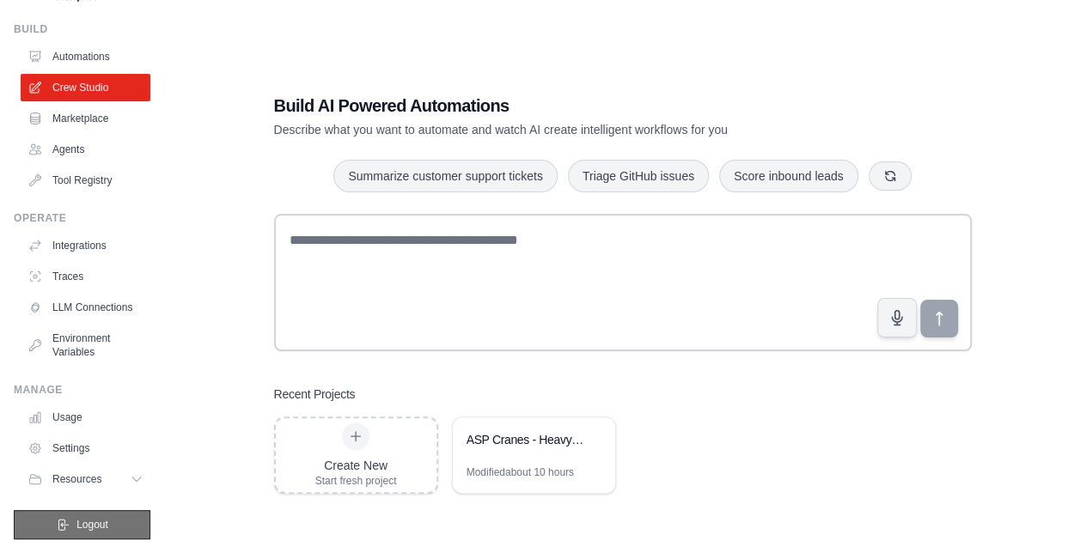
click at [76, 523] on span "Logout" at bounding box center [92, 525] width 32 height 14
